Goal: Task Accomplishment & Management: Manage account settings

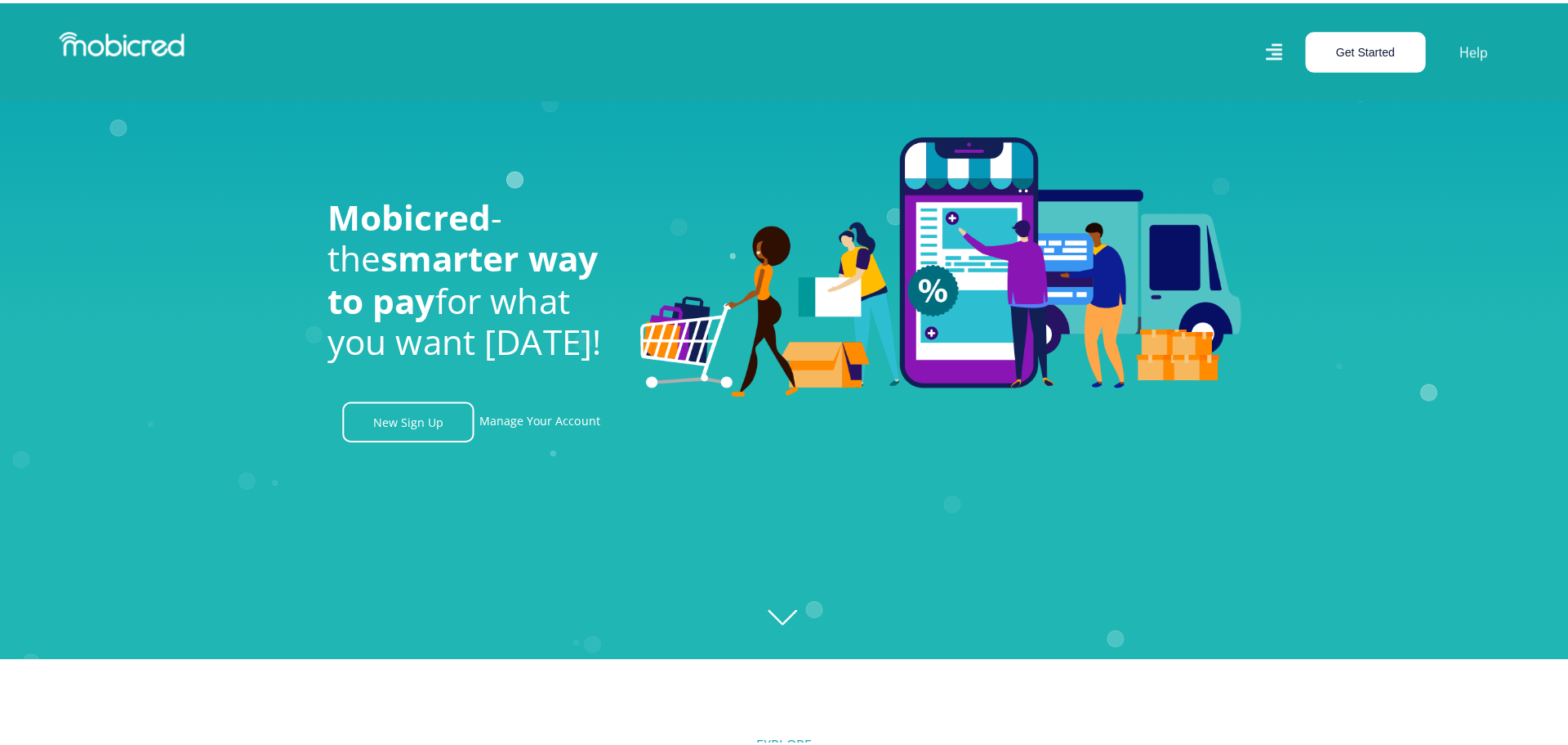
scroll to position [0, 1164]
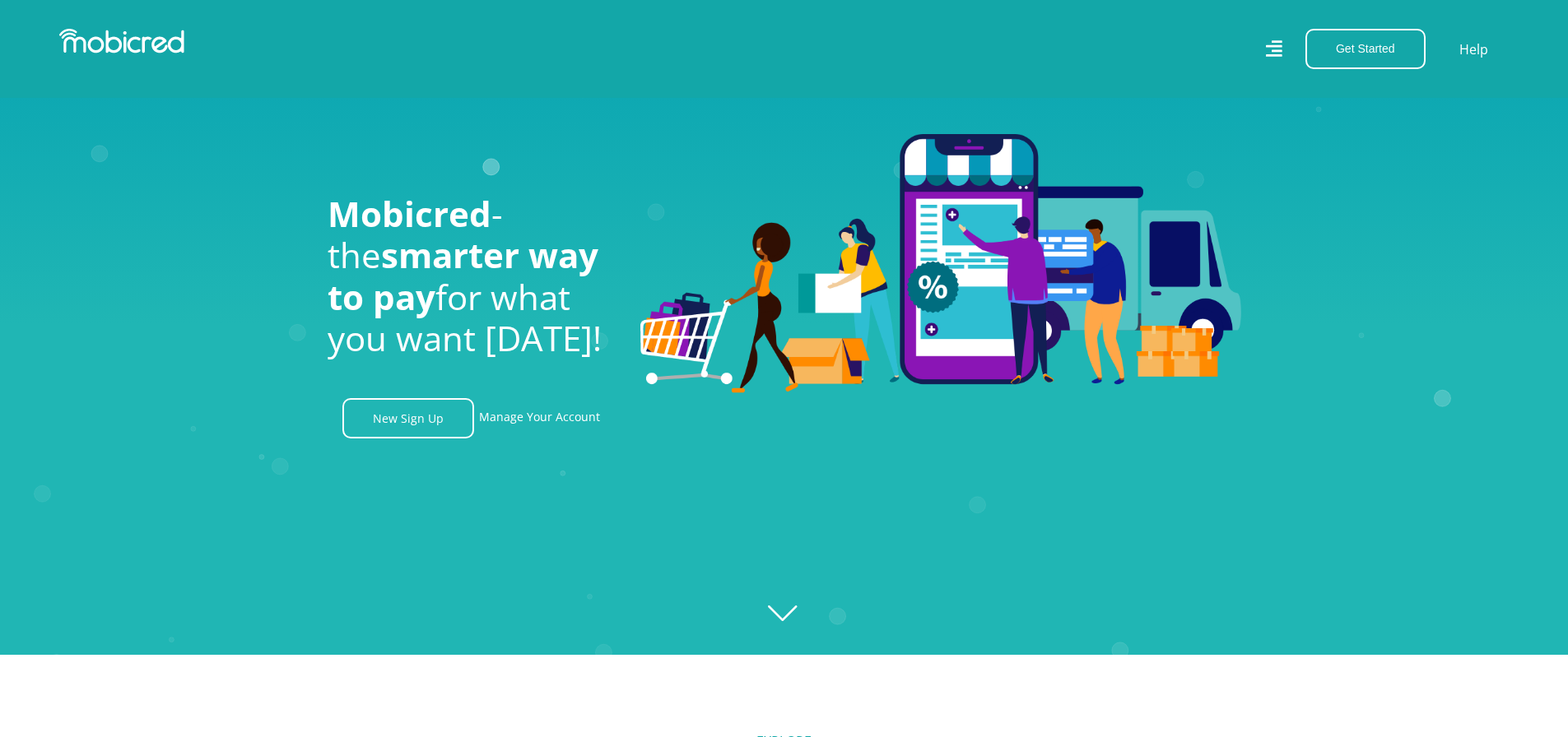
click at [1290, 44] on div "Get Started Open an Account Account Holder Login" at bounding box center [1360, 49] width 150 height 41
click at [1275, 47] on icon at bounding box center [1273, 48] width 16 height 16
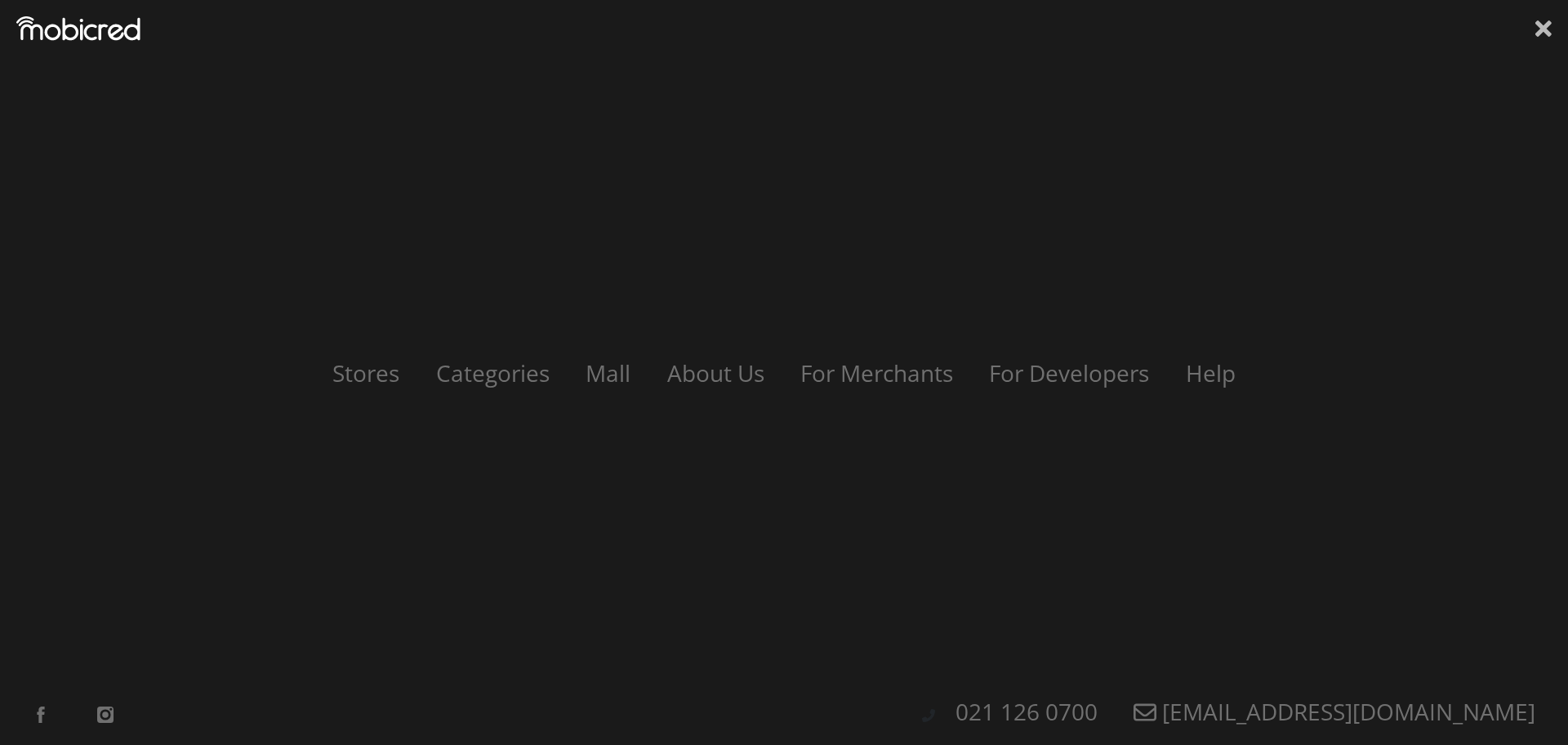
click at [1542, 39] on icon at bounding box center [1544, 28] width 16 height 24
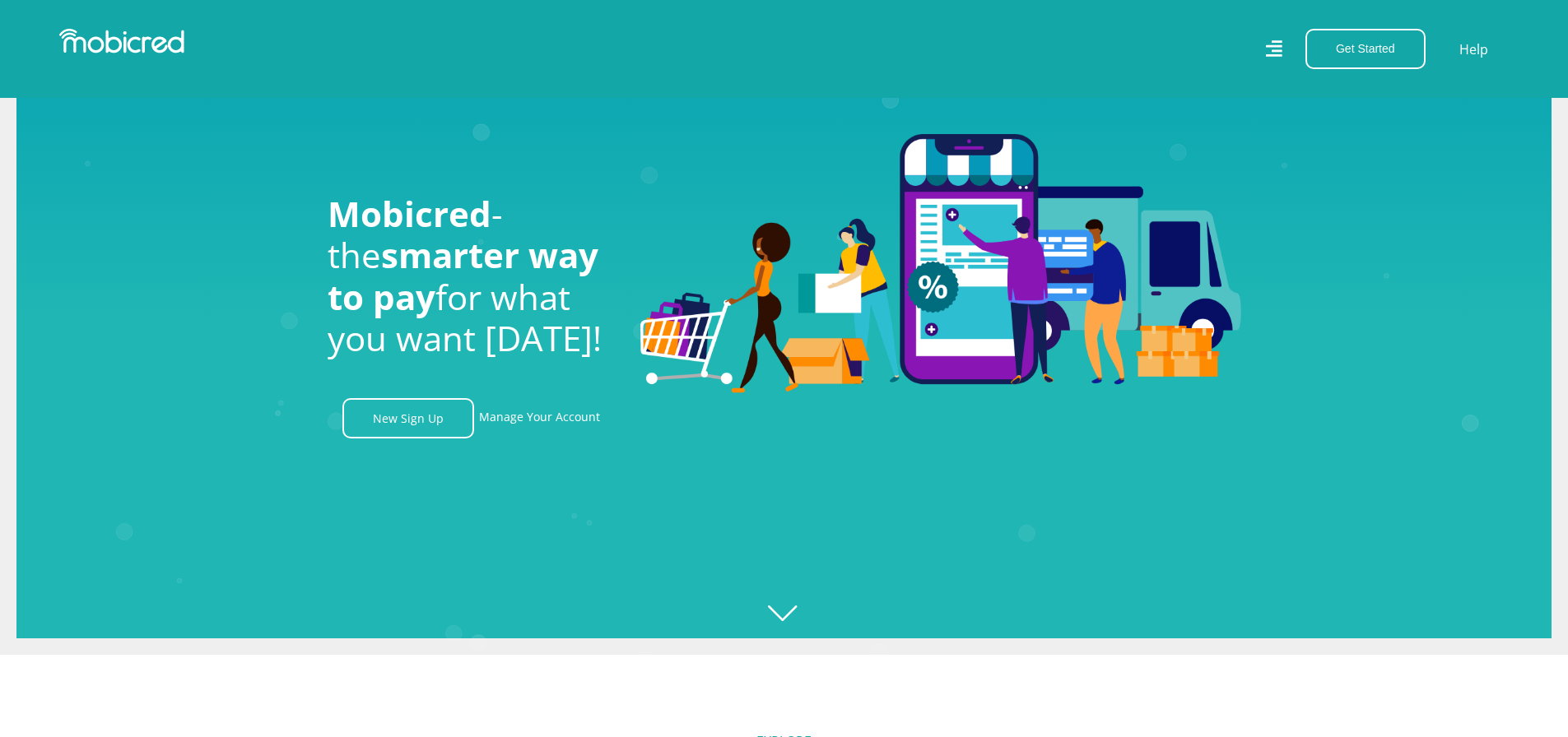
scroll to position [0, 2112]
click at [1481, 47] on link "Help" at bounding box center [1475, 48] width 34 height 24
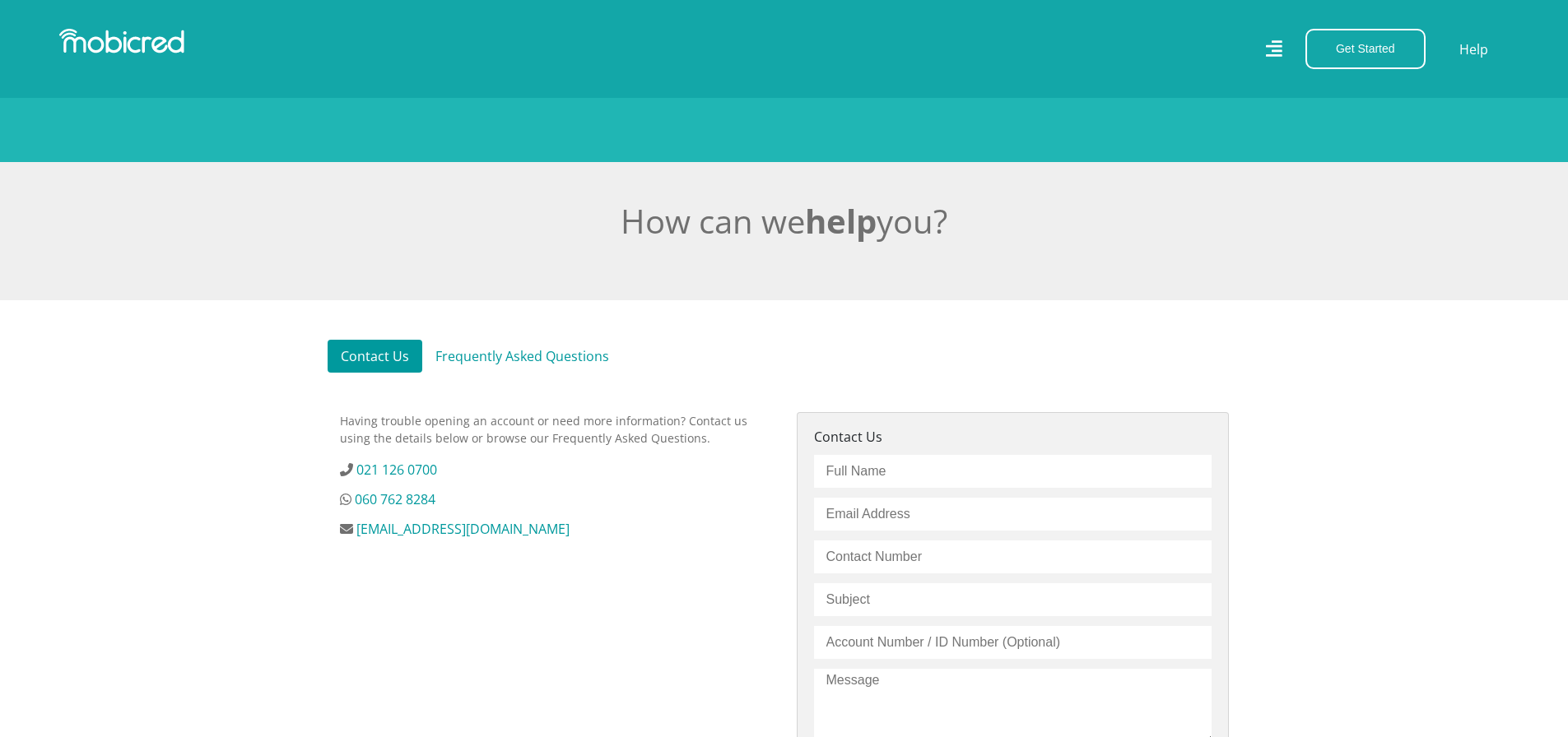
scroll to position [329, 0]
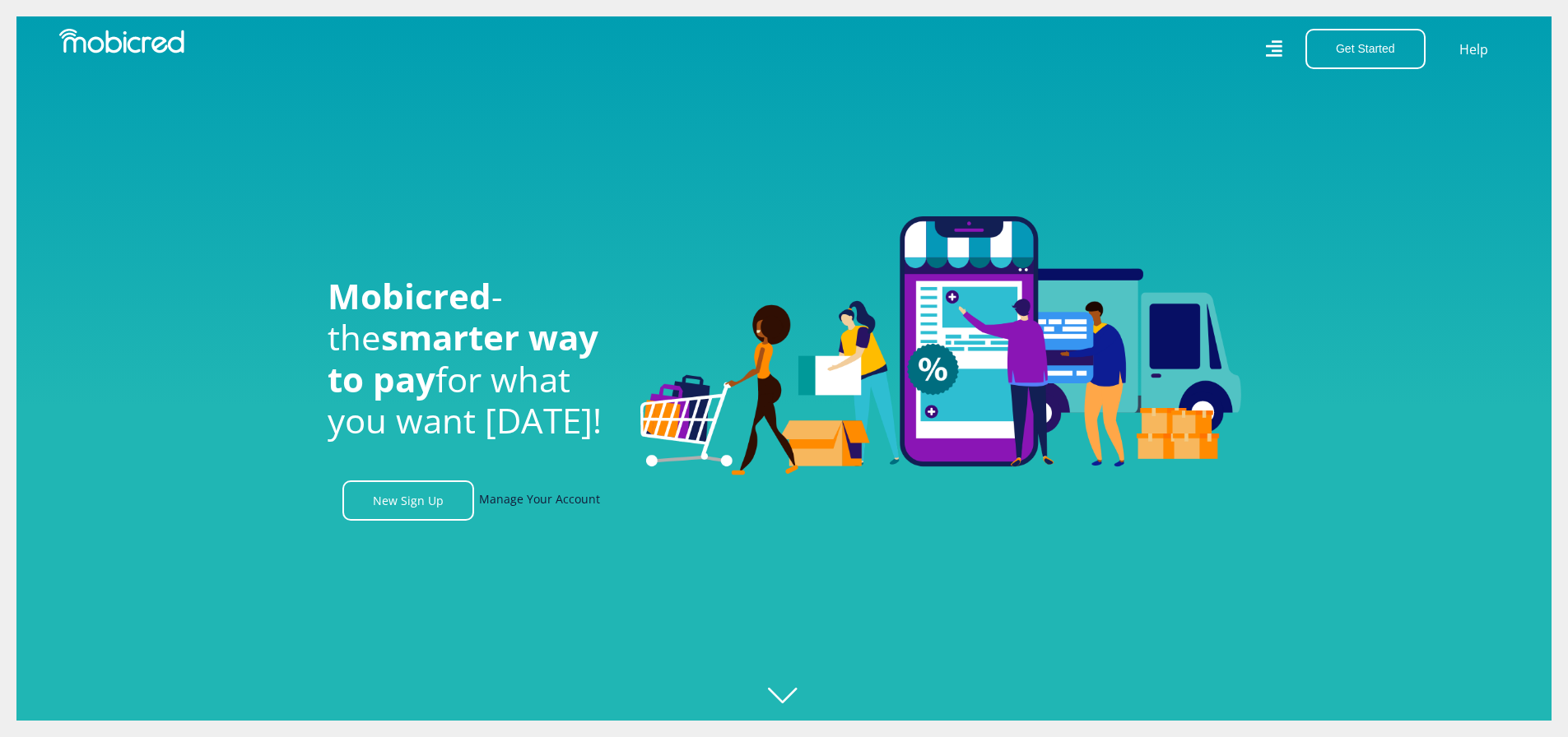
click at [565, 514] on link "Manage Your Account" at bounding box center [540, 500] width 121 height 41
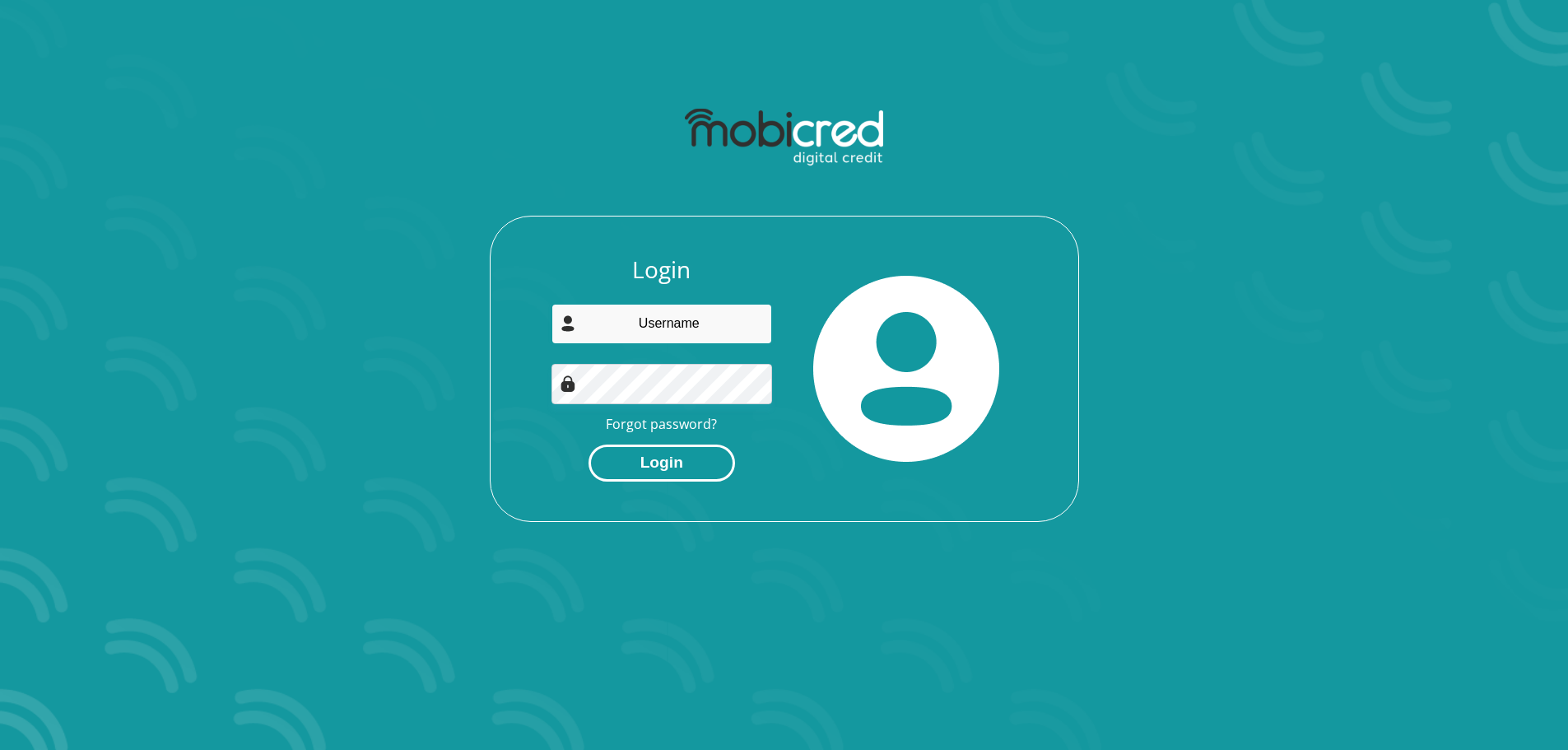
type input "vernemslie@gmail.com"
drag, startPoint x: 686, startPoint y: 463, endPoint x: 680, endPoint y: 429, distance: 34.5
click at [722, 556] on div "Login vernemslie@gmail.com Forgot password? Login" at bounding box center [784, 310] width 938 height 502
click at [679, 424] on link "Forgot password?" at bounding box center [662, 424] width 111 height 18
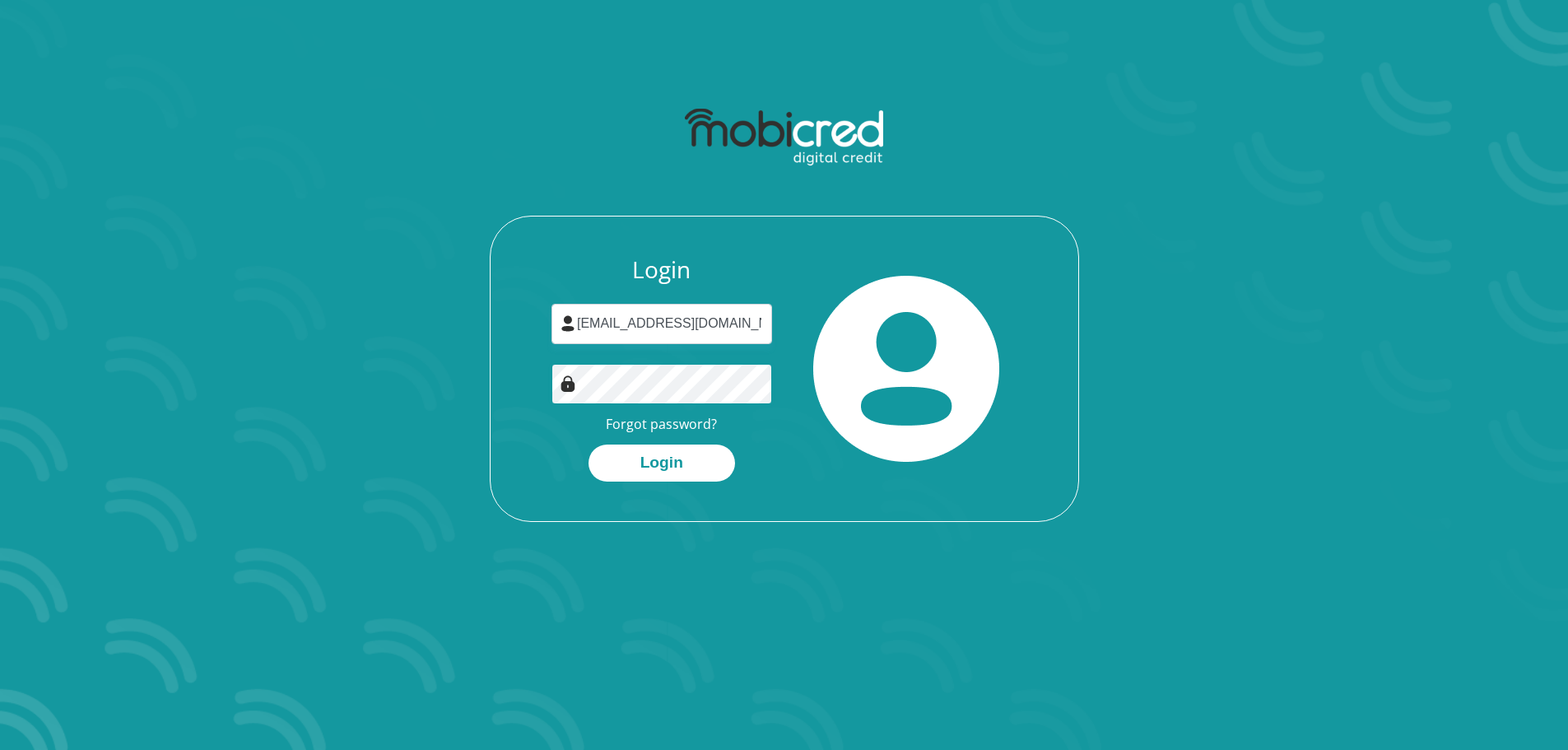
click at [454, 369] on div "Login vernemslie@gmail.com Forgot password? Login" at bounding box center [784, 310] width 885 height 423
click at [615, 459] on button "Login" at bounding box center [662, 462] width 146 height 37
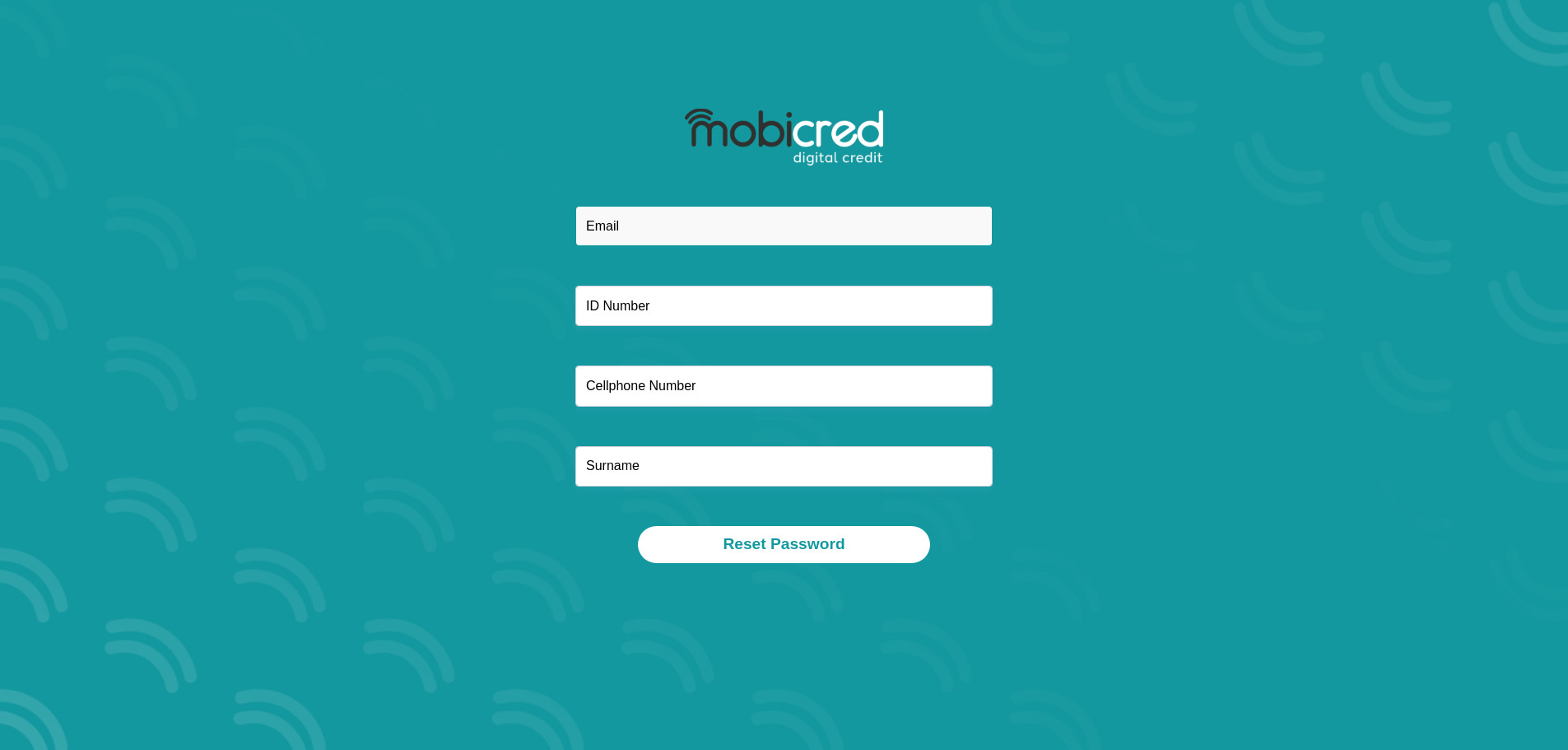
click at [685, 216] on input "email" at bounding box center [784, 225] width 417 height 41
type input "[EMAIL_ADDRESS][DOMAIN_NAME]"
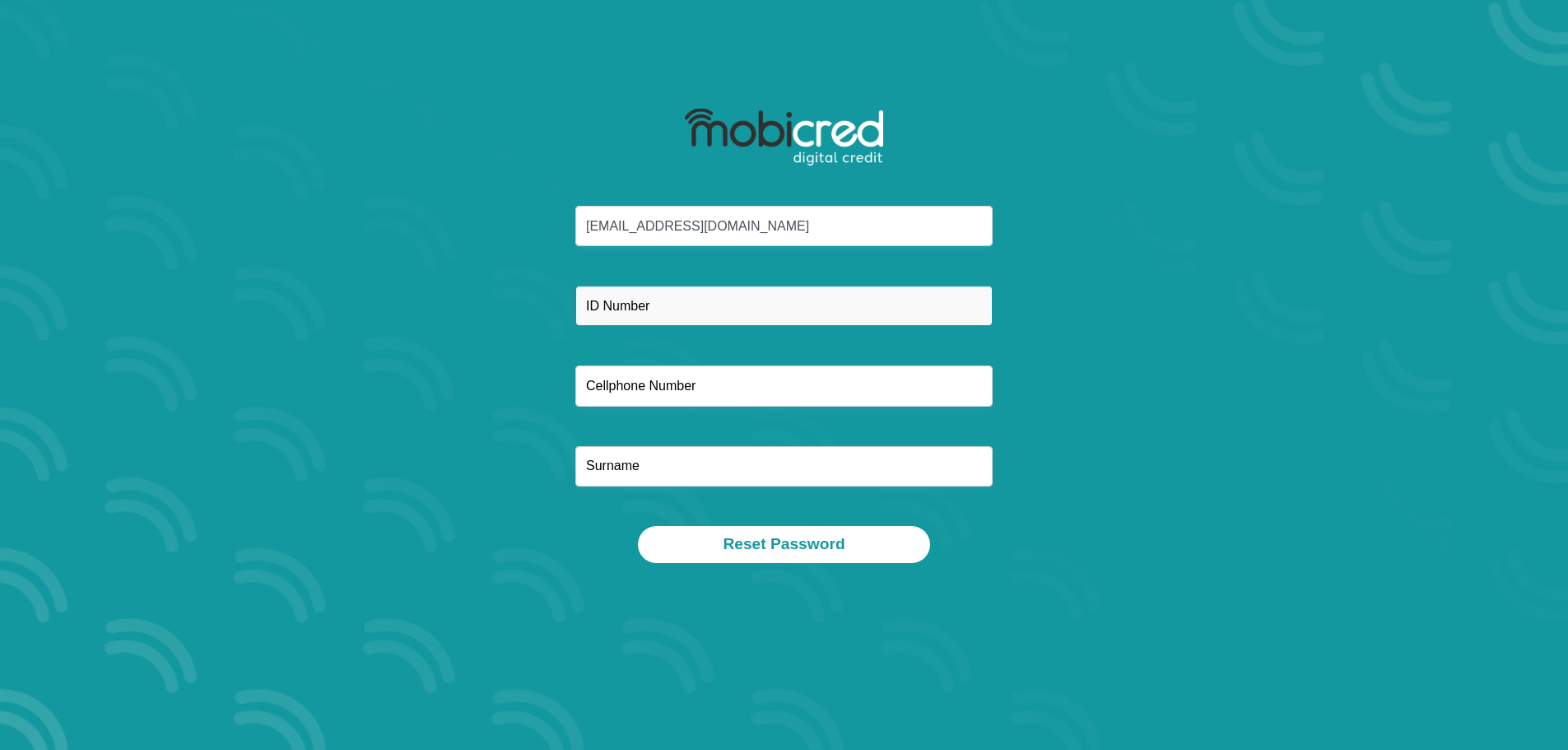
click at [691, 315] on input "text" at bounding box center [784, 306] width 417 height 41
click at [816, 312] on input "text" at bounding box center [784, 306] width 417 height 41
type input "9311295336087"
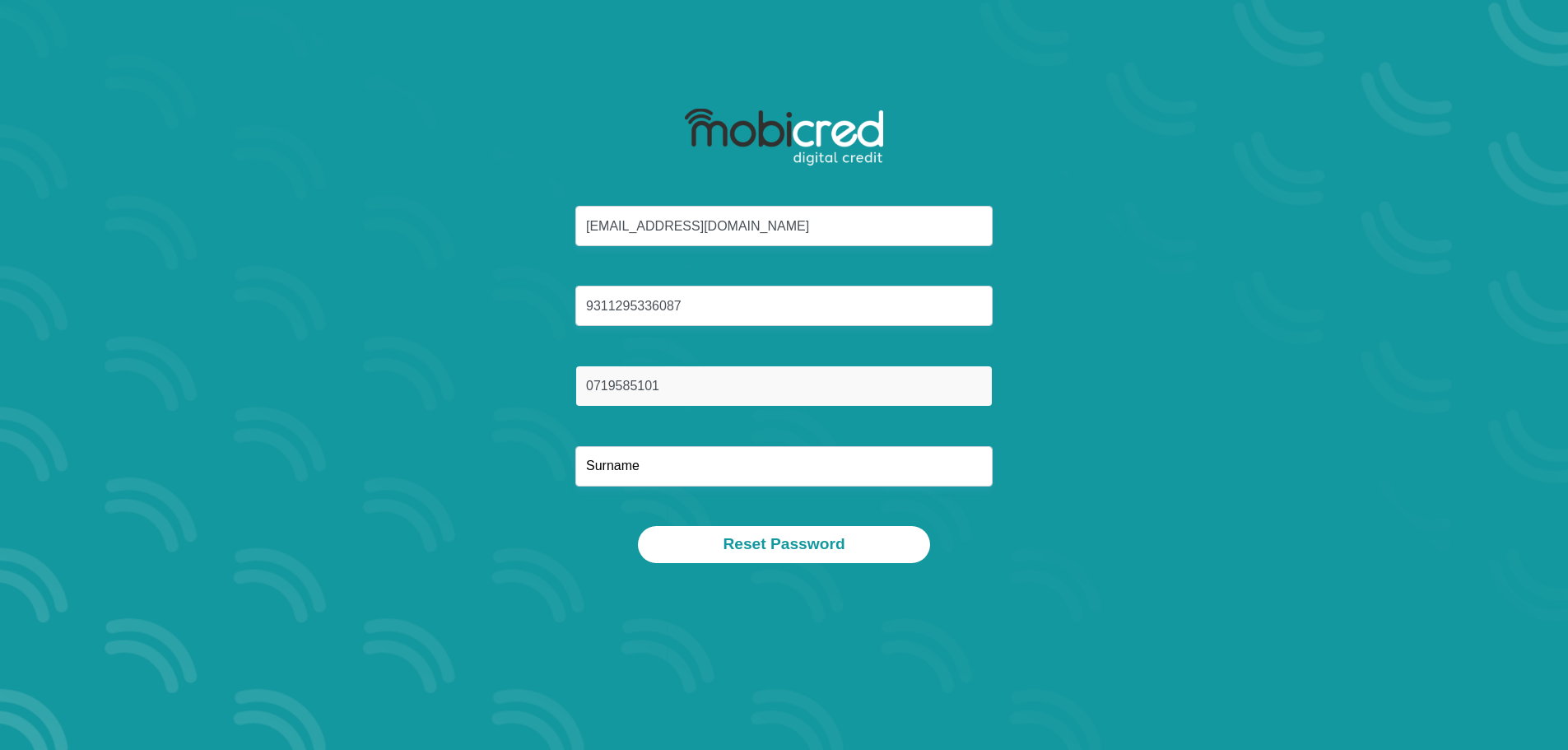
type input "0719585101"
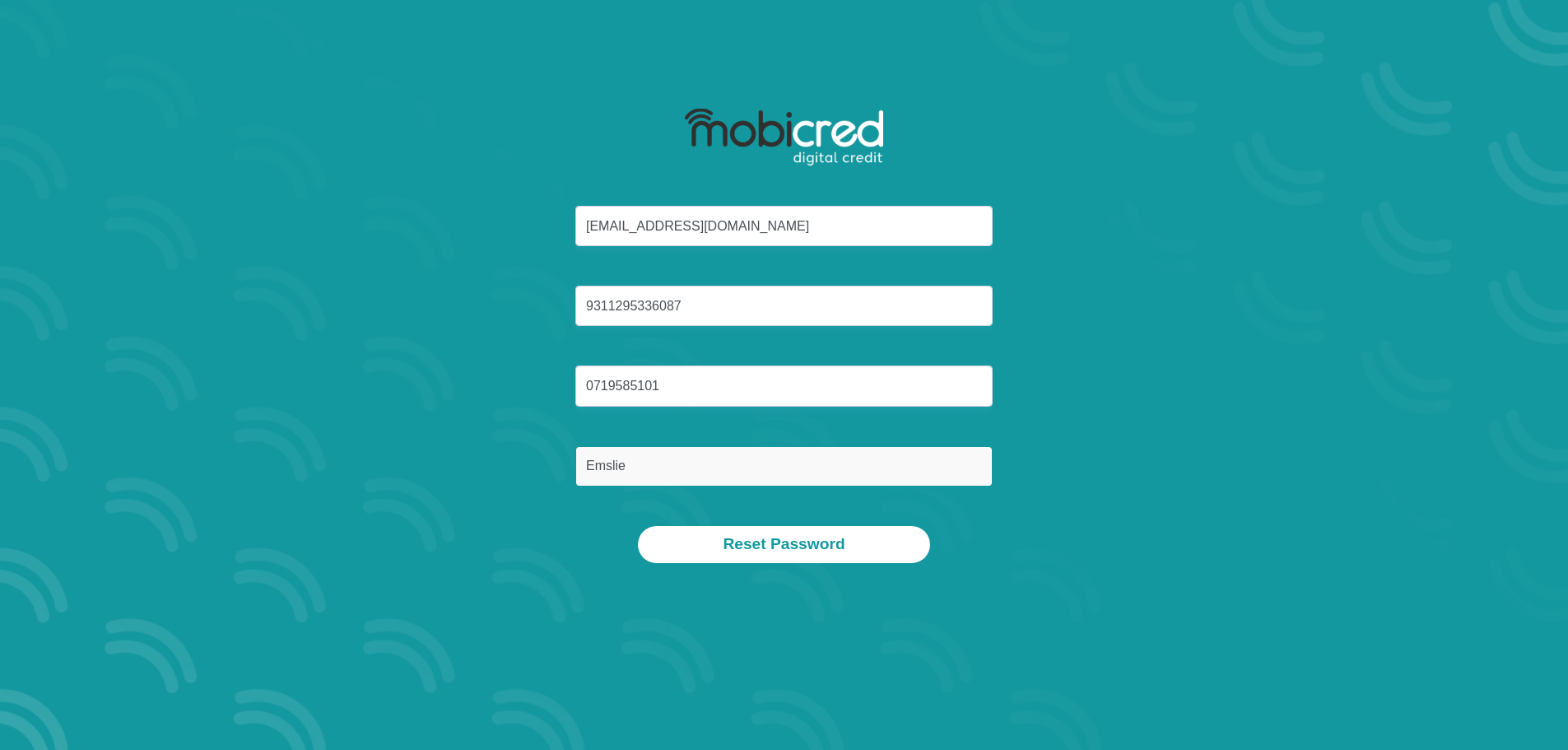
type input "Emslie"
click at [1265, 533] on section "vernemslie@gmail.com 9311295336087 0719585101 Emslie Reset Password" at bounding box center [784, 375] width 1568 height 750
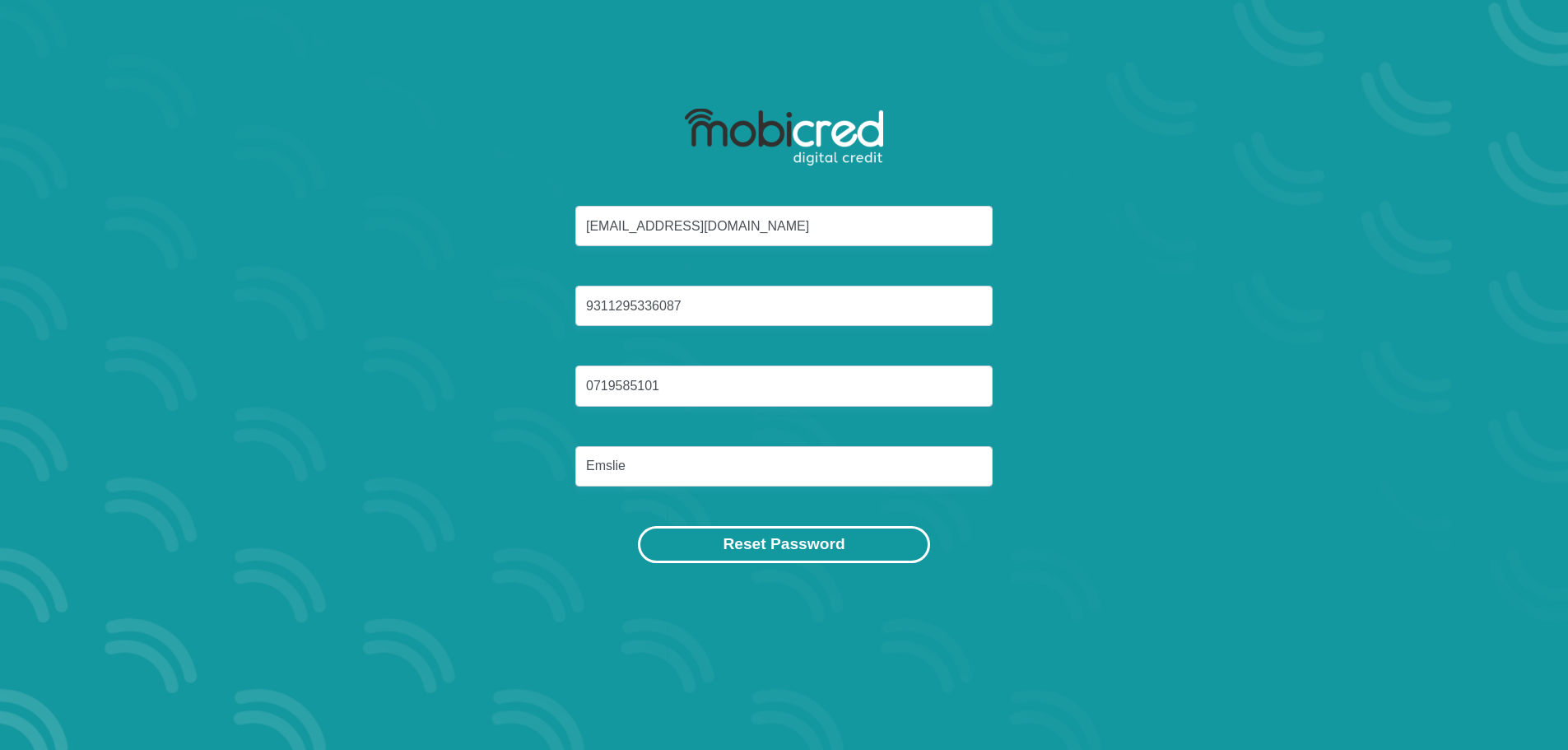
click at [844, 554] on button "Reset Password" at bounding box center [784, 543] width 292 height 37
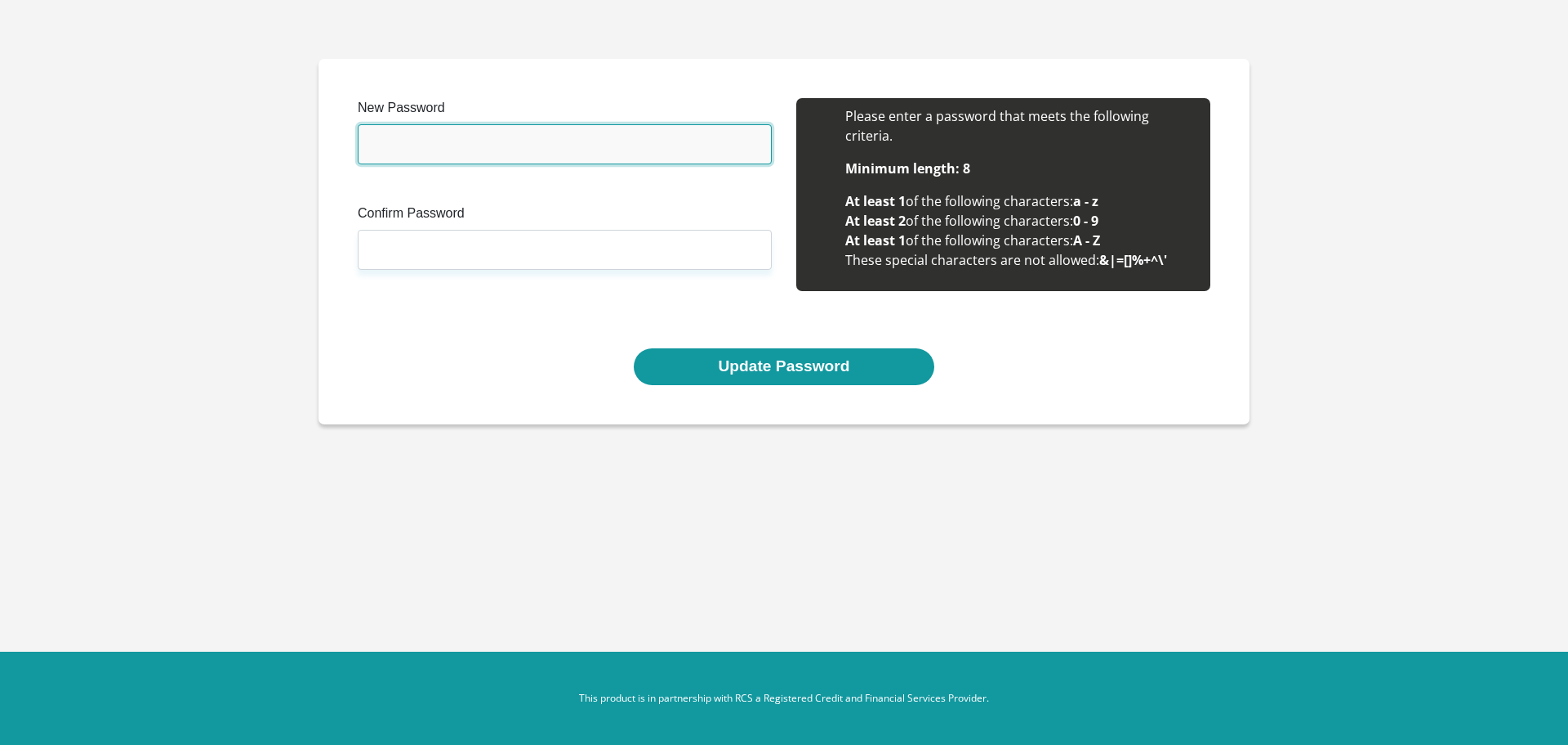
click at [506, 140] on input "New Password" at bounding box center [565, 144] width 414 height 40
click at [636, 148] on input "New Password" at bounding box center [565, 144] width 414 height 40
click at [623, 149] on input "New Password" at bounding box center [565, 144] width 414 height 40
type input "Tibialisanterior31"
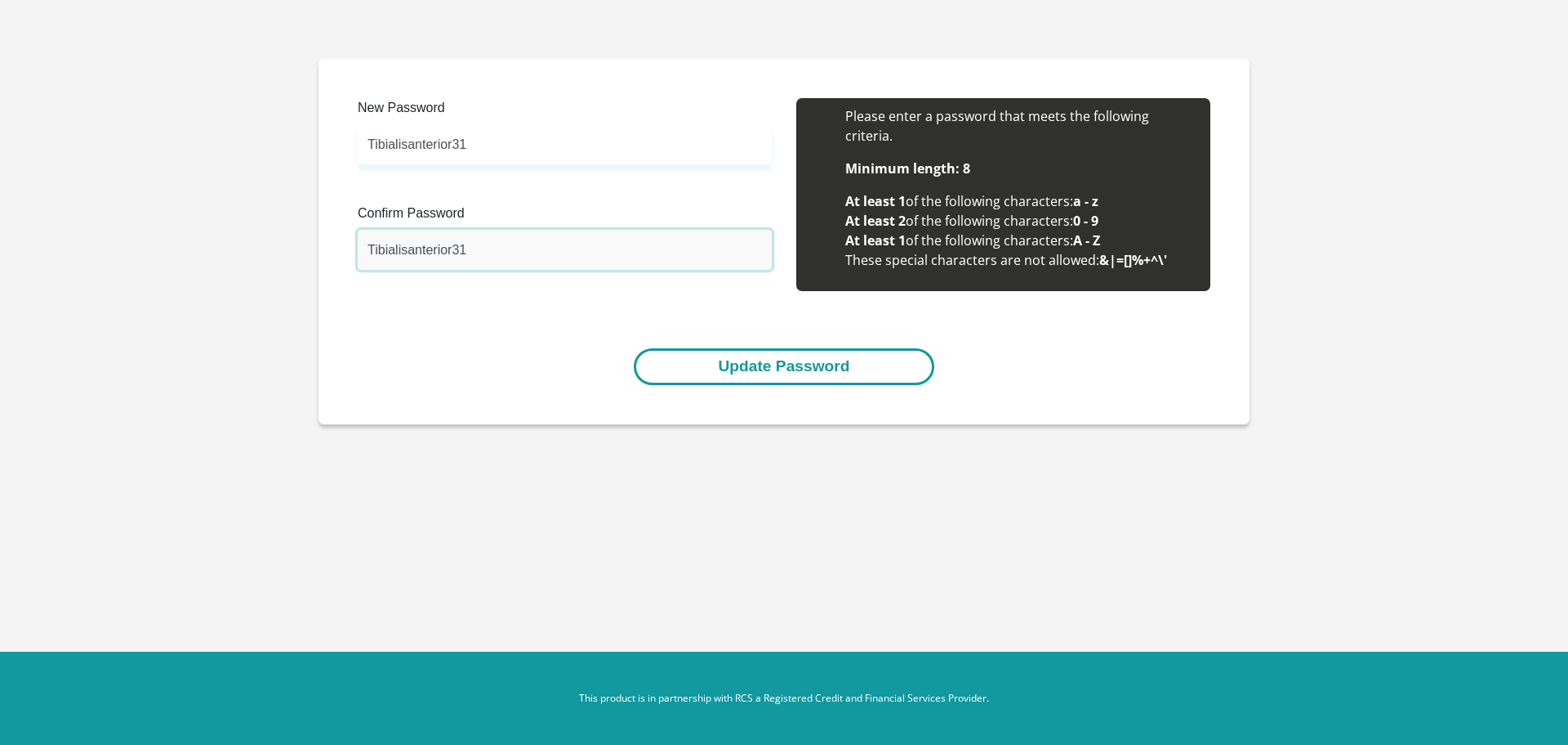
type input "Tibialisanterior31"
click at [715, 361] on button "Update Password" at bounding box center [784, 366] width 300 height 37
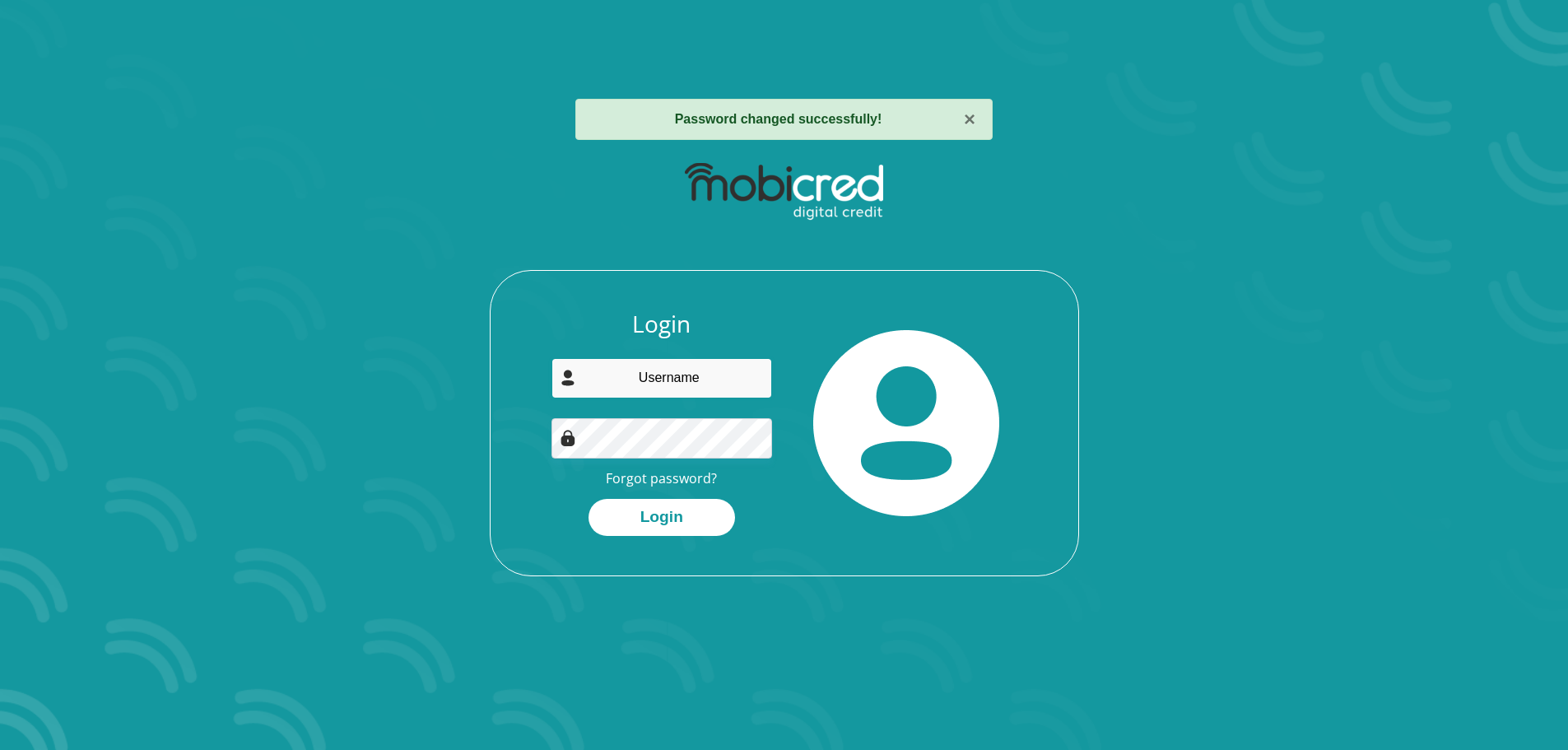
type input "[EMAIL_ADDRESS][DOMAIN_NAME]"
click at [502, 444] on div "Login [EMAIL_ADDRESS][DOMAIN_NAME] Forgot password? Login" at bounding box center [784, 442] width 588 height 265
click at [468, 525] on div "Login [EMAIL_ADDRESS][DOMAIN_NAME] Forgot password? Login" at bounding box center [784, 364] width 885 height 423
click at [603, 517] on button "Login" at bounding box center [662, 517] width 146 height 37
